Goal: Information Seeking & Learning: Learn about a topic

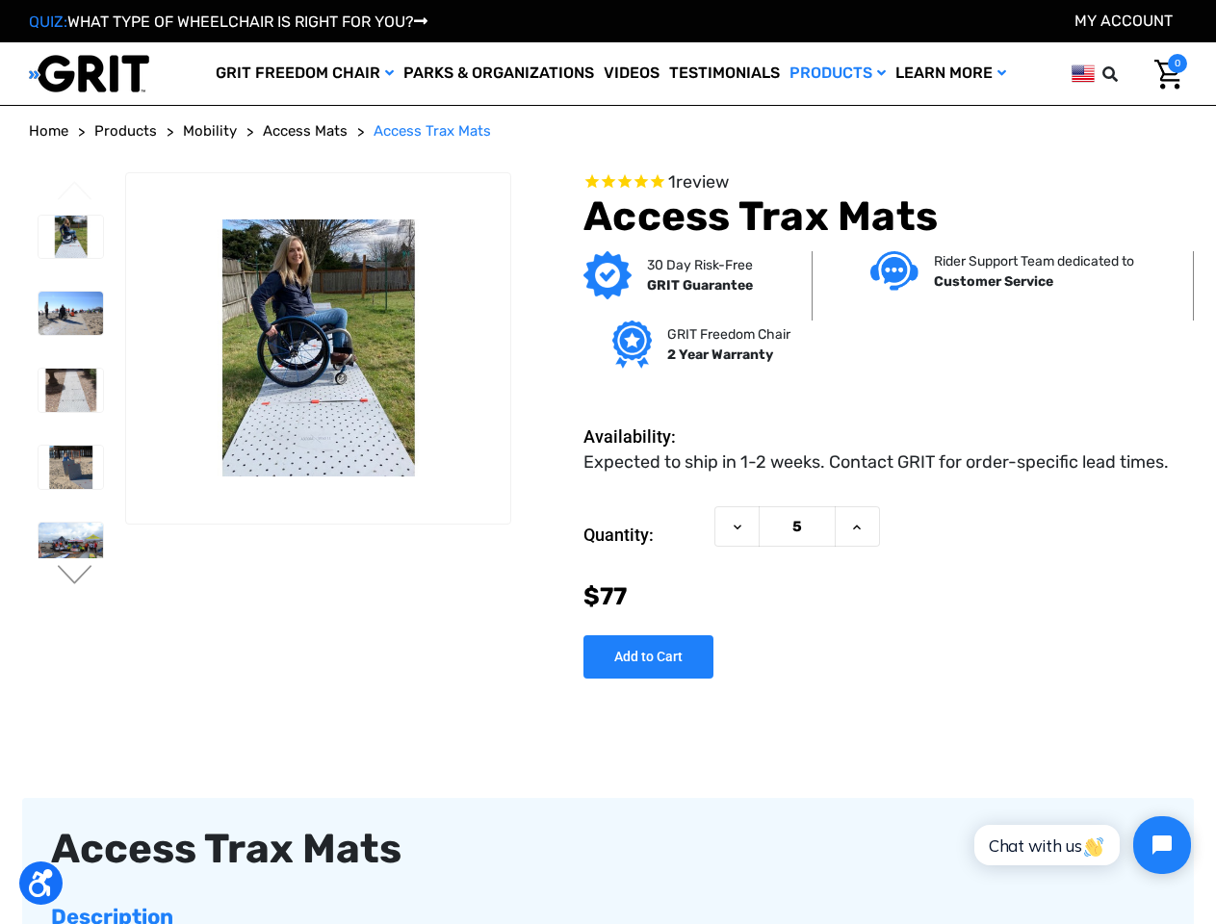
click at [607, 462] on dd "Expected to ship in 1-2 weeks. Contact GRIT for order-specific lead times." at bounding box center [875, 463] width 585 height 26
click at [1116, 74] on icon at bounding box center [1109, 73] width 15 height 15
click at [1111, 73] on input "text" at bounding box center [1125, 74] width 29 height 40
click at [1083, 72] on input "text" at bounding box center [995, 74] width 289 height 42
click at [75, 193] on button "Previous" at bounding box center [75, 192] width 40 height 23
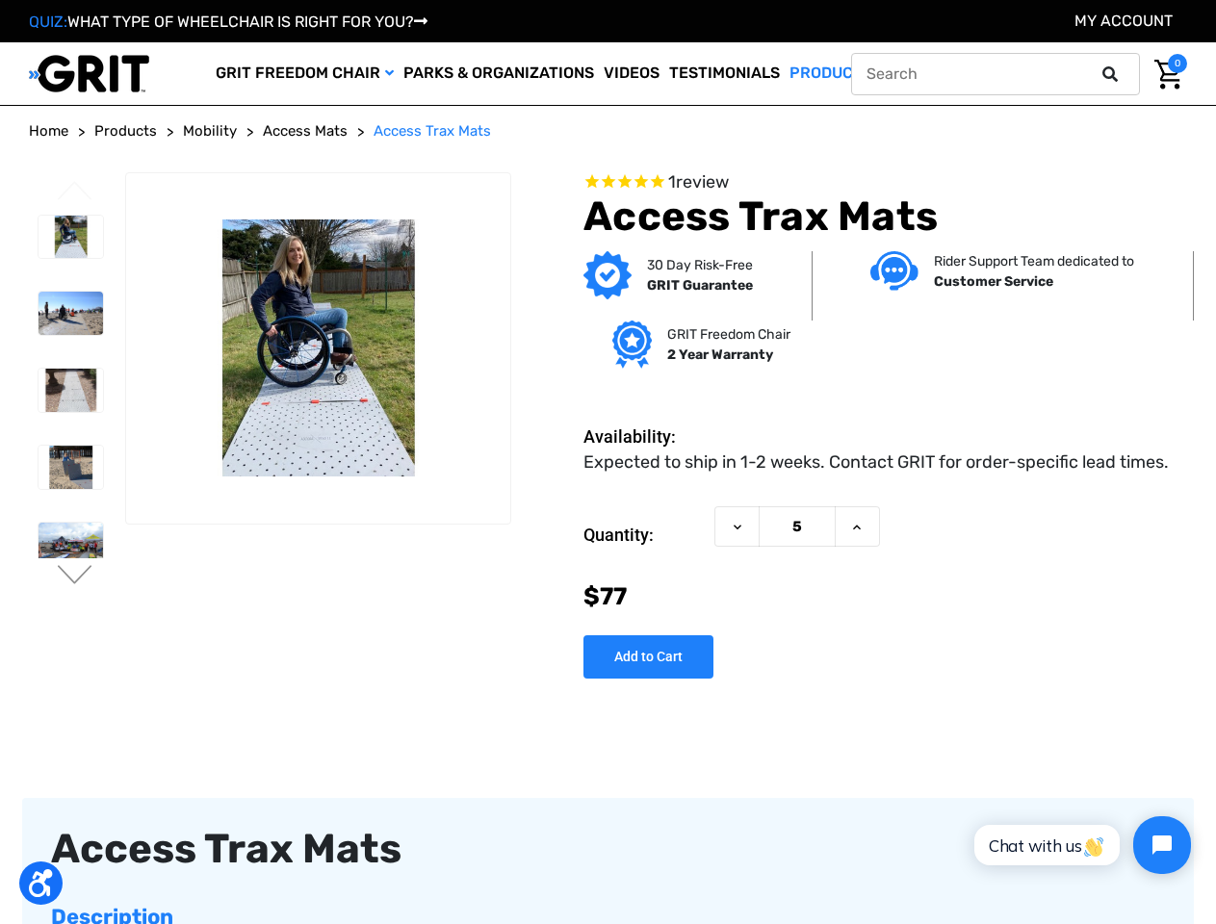
click at [75, 577] on button "Next" at bounding box center [75, 576] width 40 height 23
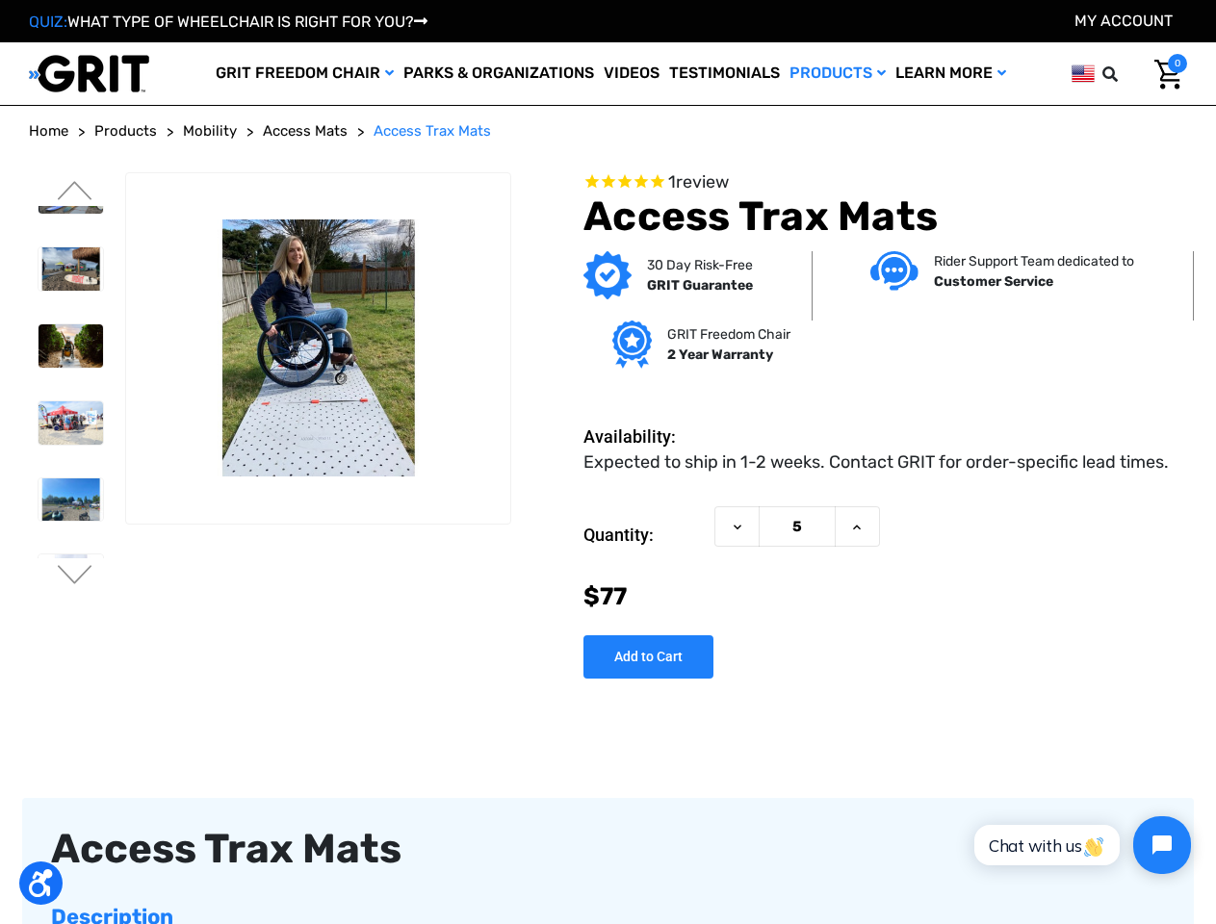
click at [886, 183] on span "1 review" at bounding box center [885, 182] width 604 height 21
click at [737, 527] on icon at bounding box center [737, 527] width 15 height 15
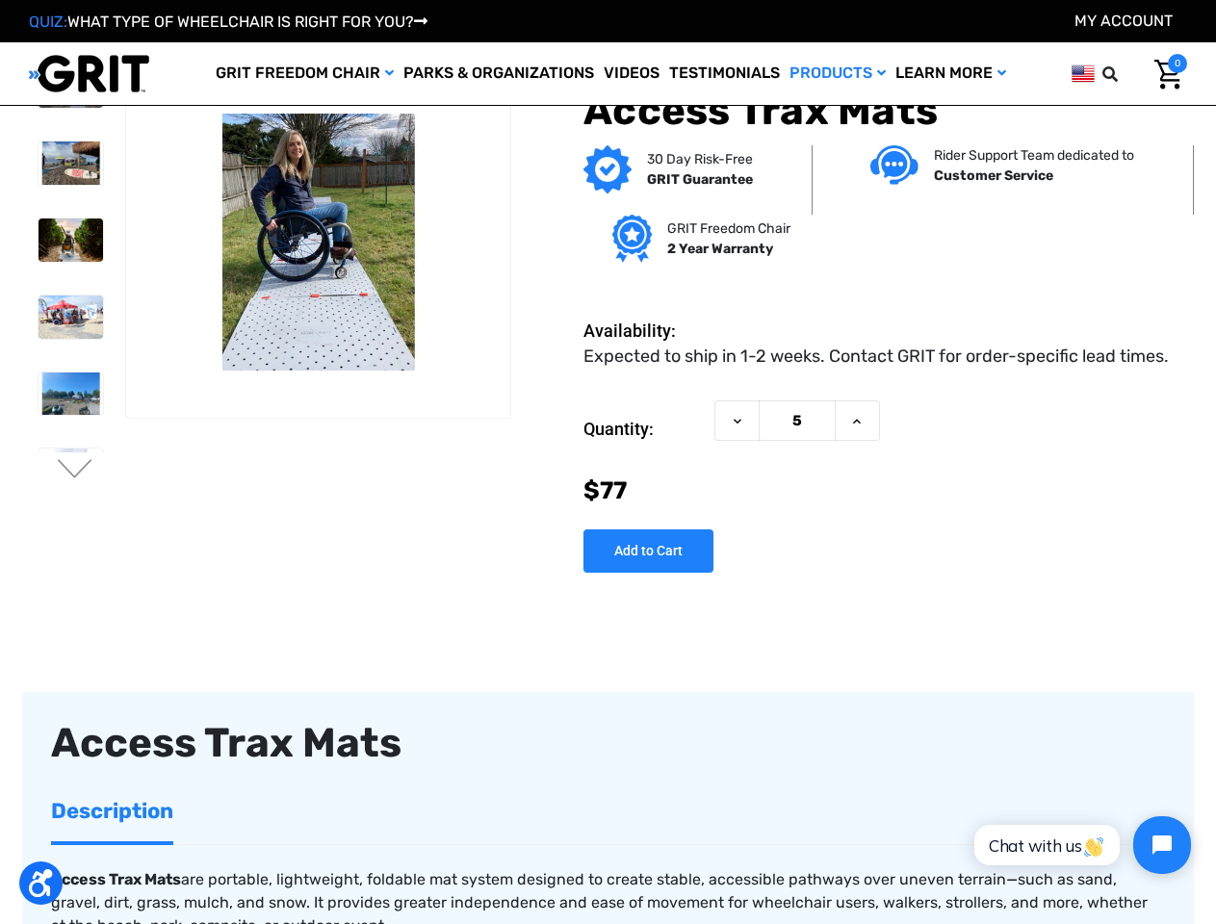
scroll to position [109, 0]
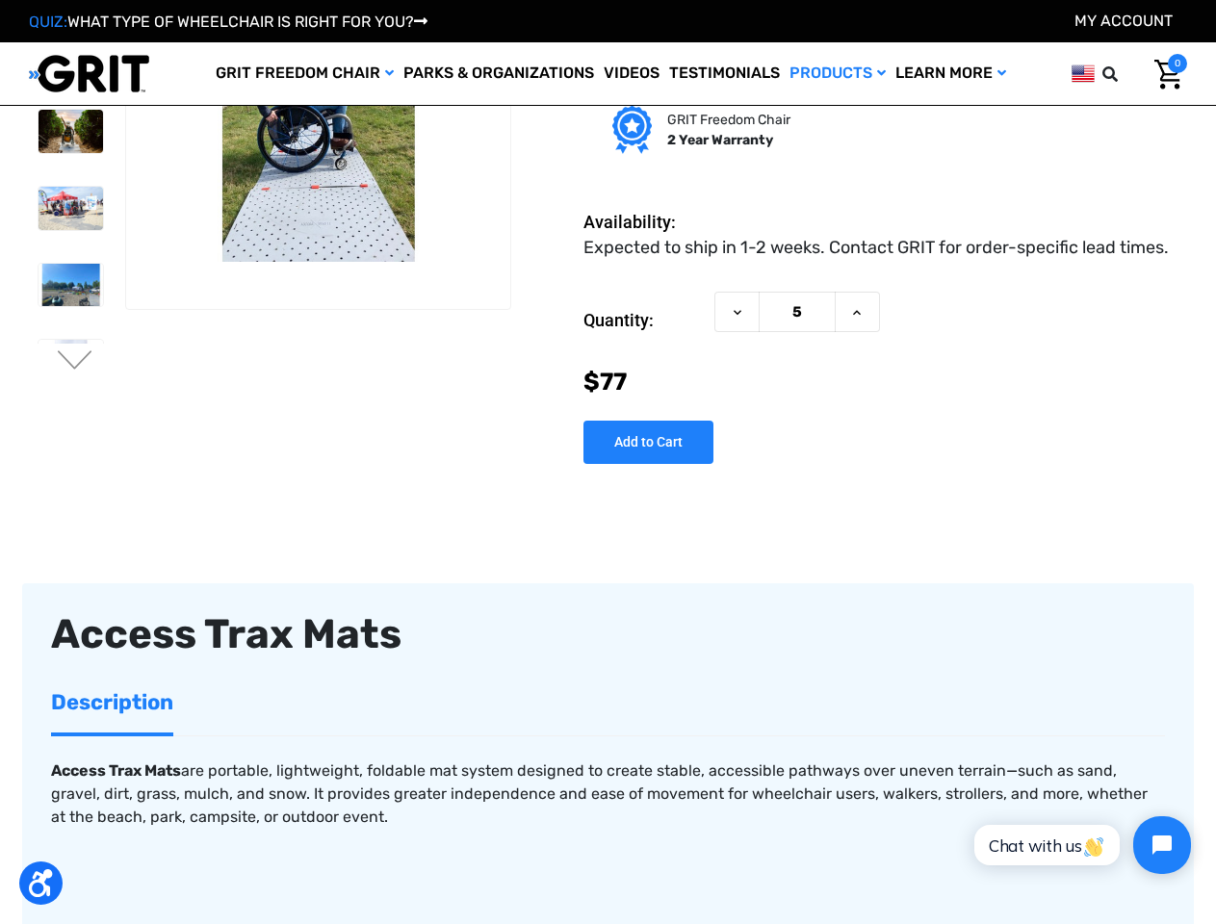
click at [649, 657] on div "Access Trax Mats" at bounding box center [608, 634] width 1114 height 44
